Goal: Task Accomplishment & Management: Use online tool/utility

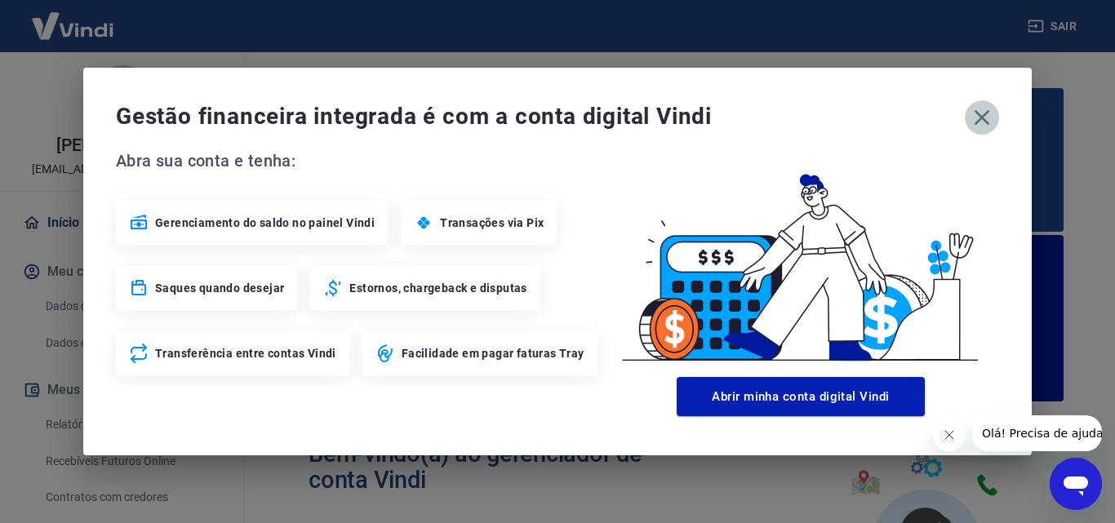
click at [978, 118] on icon "button" at bounding box center [982, 117] width 26 height 26
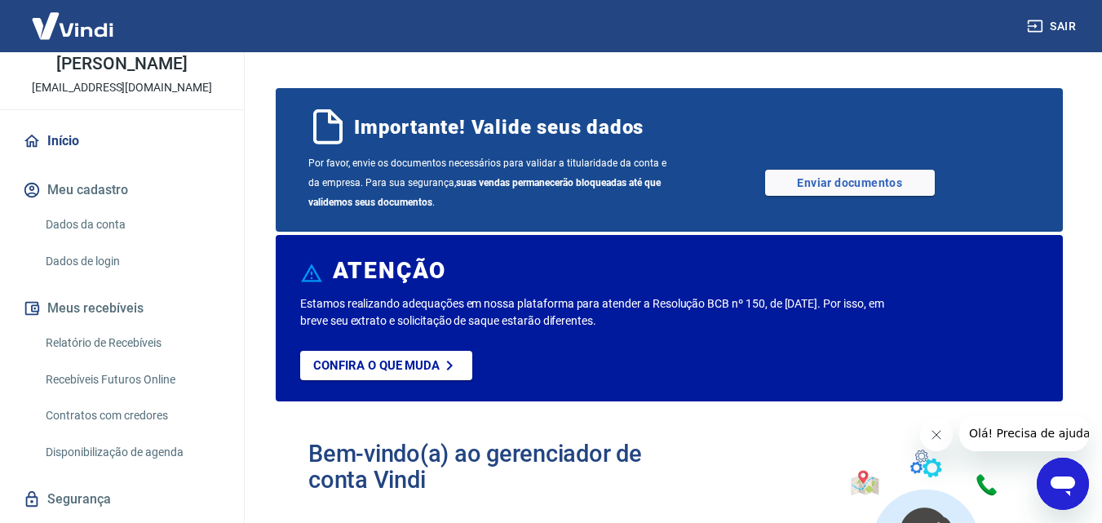
scroll to position [125, 0]
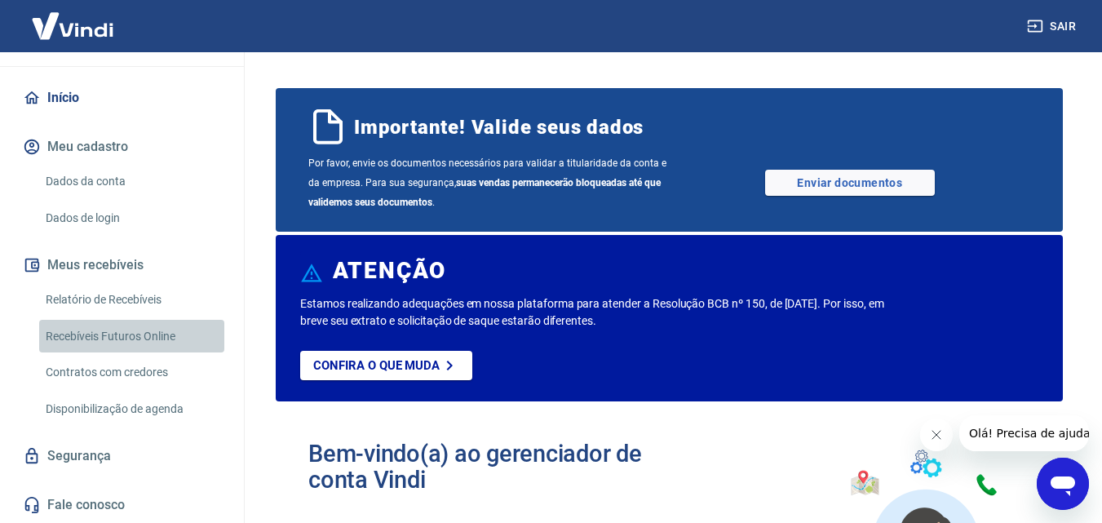
click at [171, 332] on link "Recebíveis Futuros Online" at bounding box center [131, 336] width 185 height 33
